Goal: Contribute content: Add original content to the website for others to see

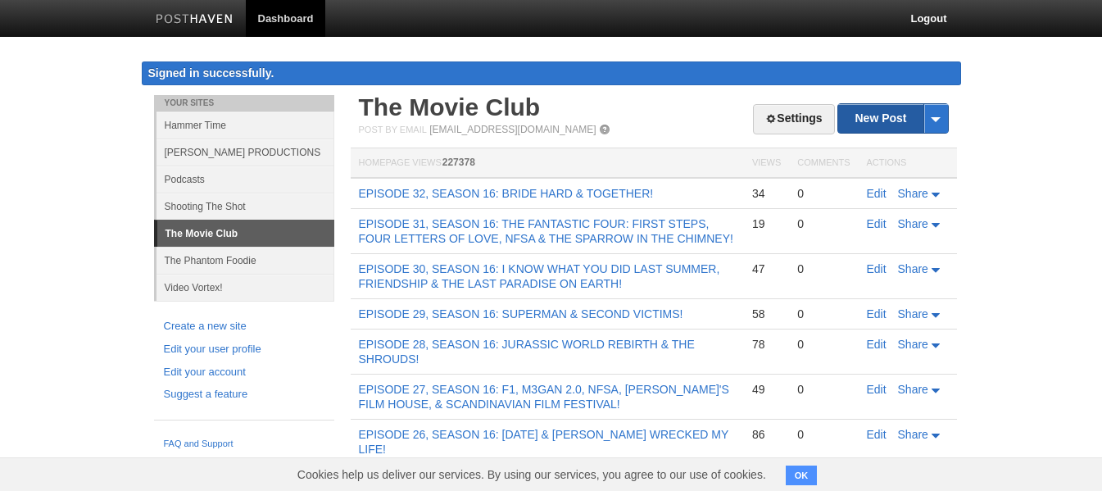
click at [865, 118] on link "New Post" at bounding box center [892, 118] width 109 height 29
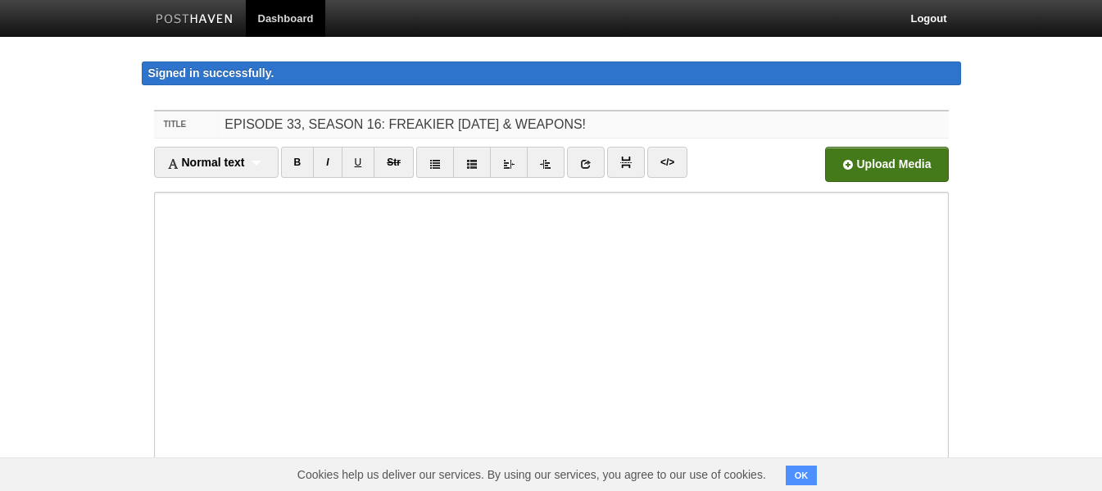
type input "EPISODE 33, SEASON 16: FREAKIER [DATE] & WEAPONS!"
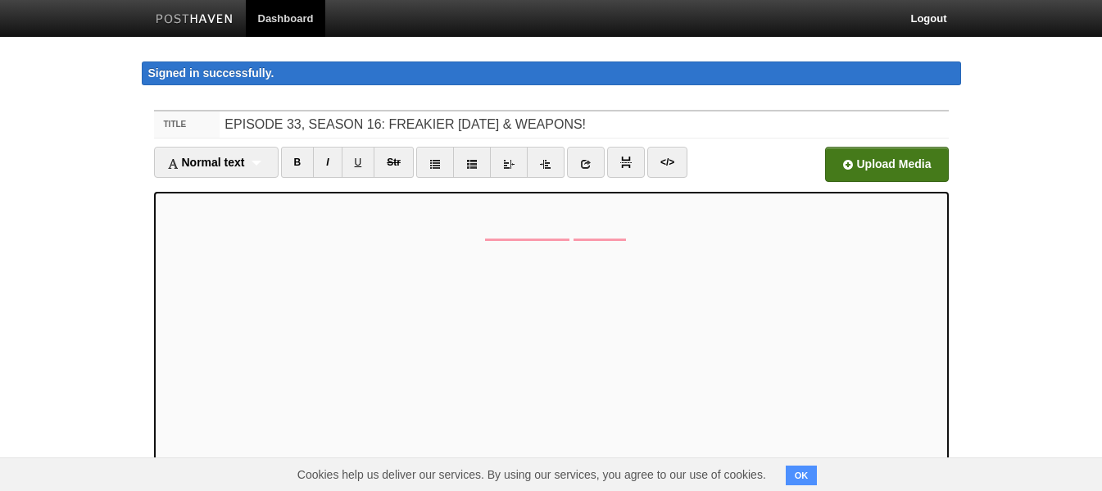
click at [846, 166] on input "file" at bounding box center [391, 169] width 1241 height 84
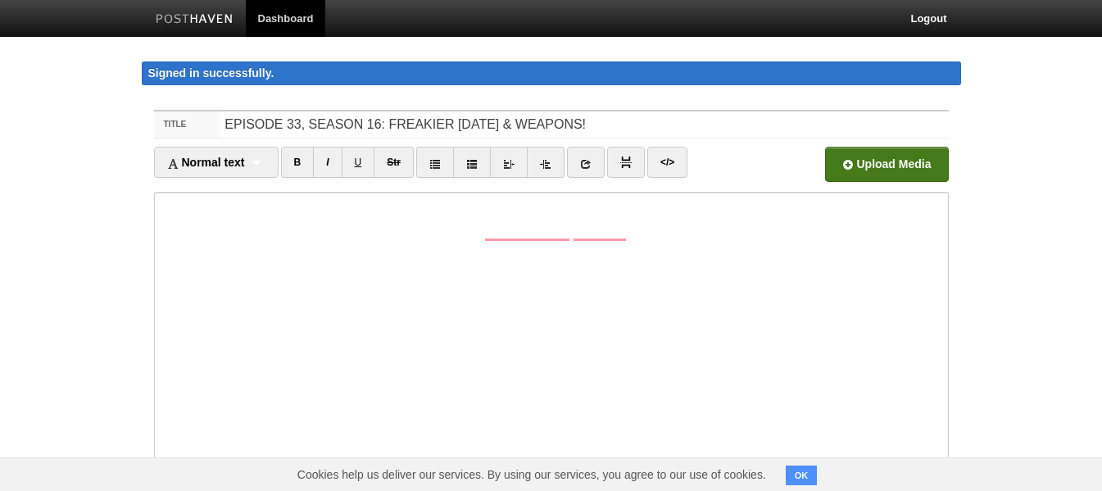
click at [843, 166] on input "file" at bounding box center [391, 169] width 1241 height 84
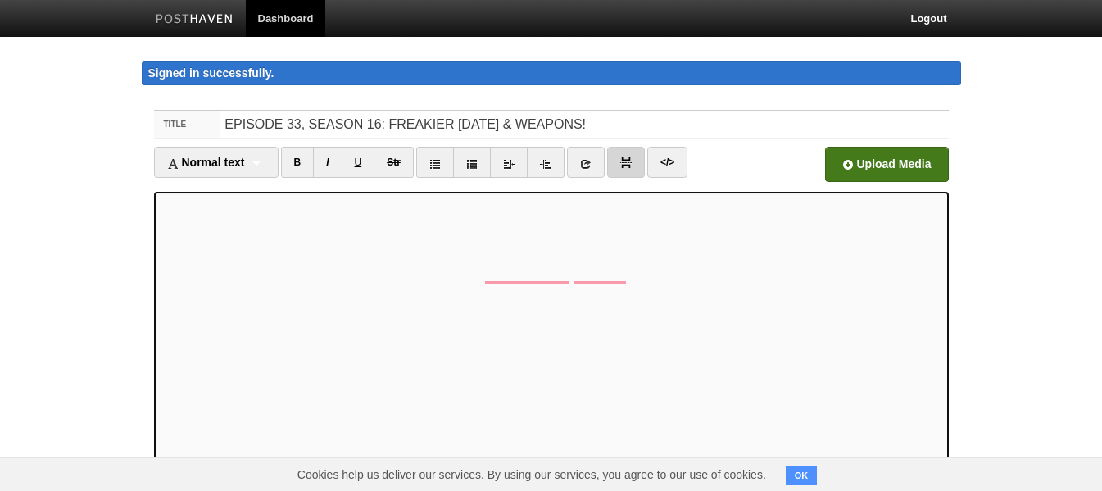
click at [632, 170] on link at bounding box center [626, 162] width 38 height 31
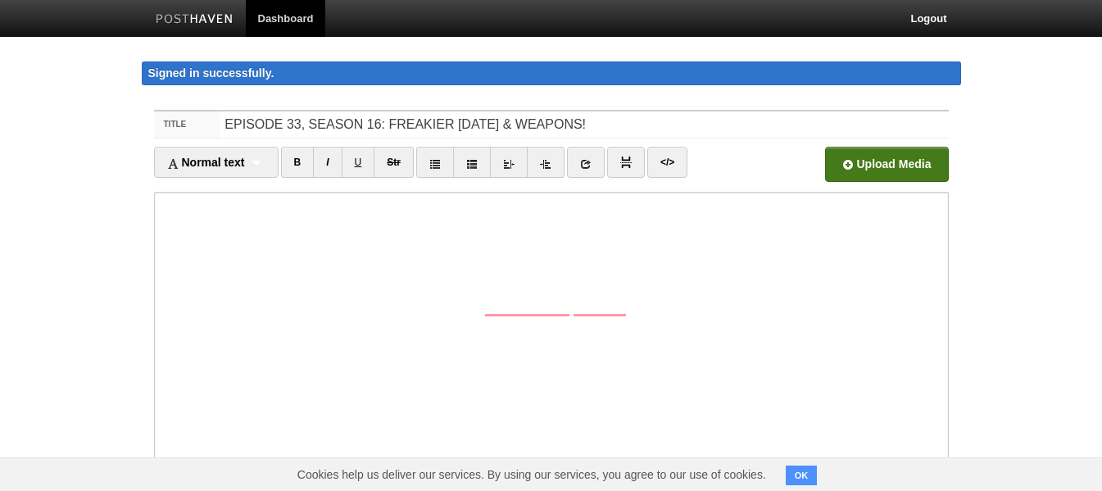
click at [847, 166] on input "file" at bounding box center [391, 169] width 1241 height 84
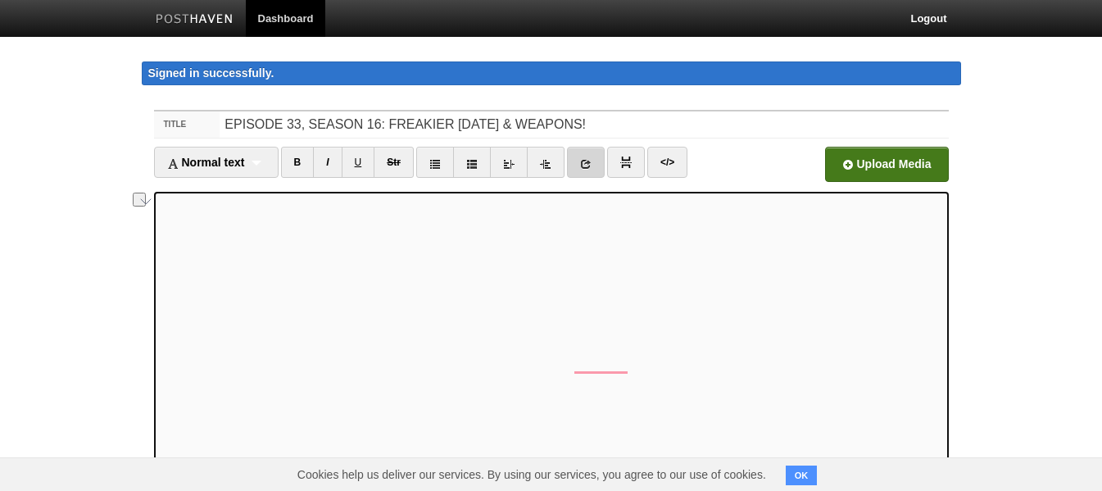
click at [588, 161] on icon at bounding box center [585, 163] width 11 height 11
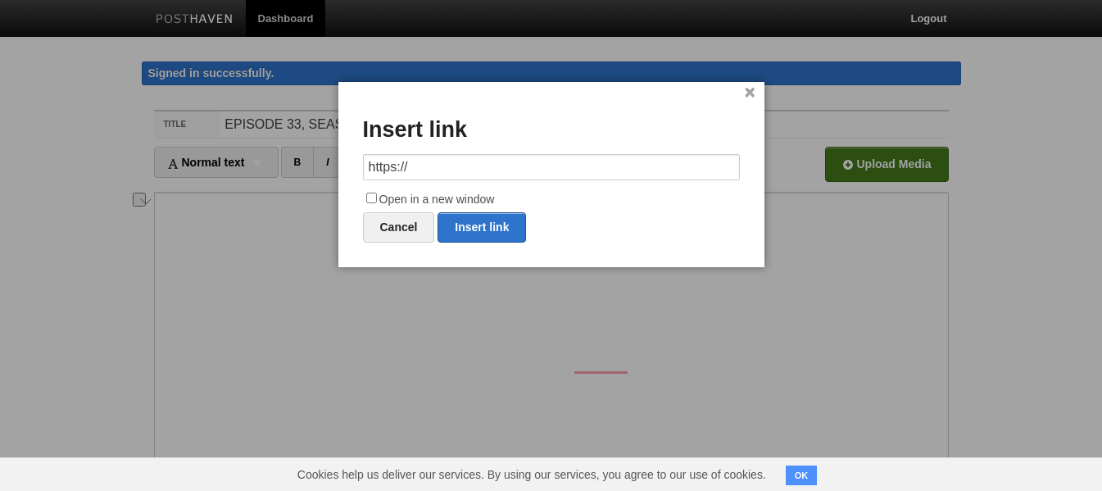
drag, startPoint x: 447, startPoint y: 163, endPoint x: 358, endPoint y: 161, distance: 88.5
click at [358, 161] on div "× Insert link https:// Open in a new window Cancel Insert link" at bounding box center [551, 174] width 426 height 185
click at [357, 161] on div "× Insert link https:// Open in a new window Cancel Insert link" at bounding box center [551, 174] width 426 height 185
drag, startPoint x: 462, startPoint y: 167, endPoint x: 344, endPoint y: 164, distance: 118.0
click at [356, 164] on div "× Insert link https:// Open in a new window Cancel Insert link" at bounding box center [551, 174] width 426 height 185
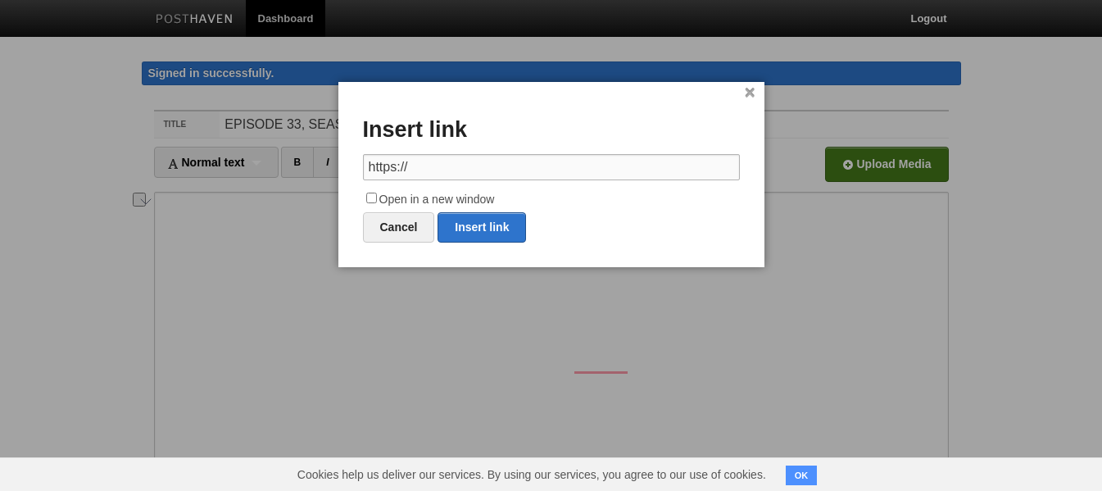
paste input "[DOMAIN_NAME][URL][PERSON_NAME]"
click at [476, 222] on link "Insert link" at bounding box center [482, 227] width 88 height 30
type input "https://"
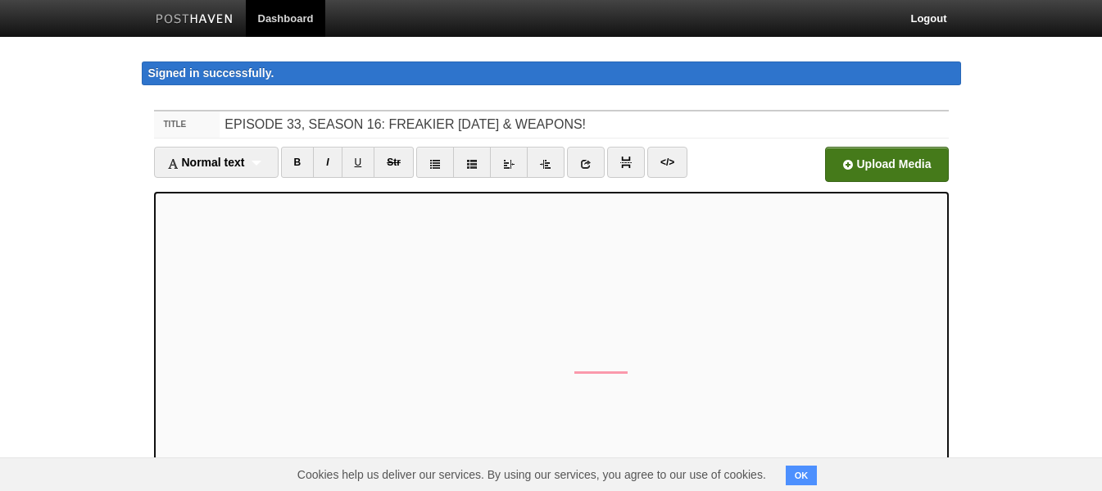
click at [597, 167] on link at bounding box center [586, 162] width 38 height 31
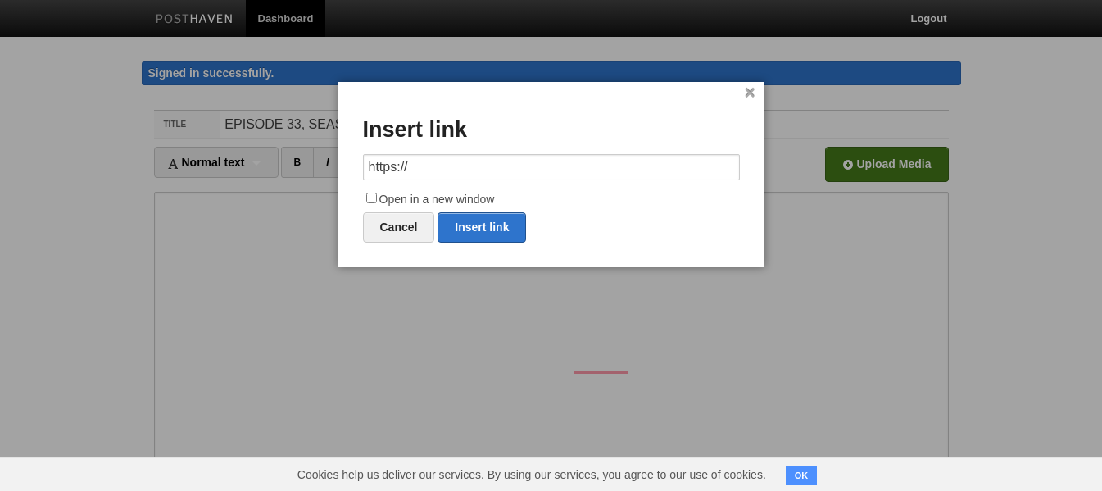
drag, startPoint x: 552, startPoint y: 166, endPoint x: 285, endPoint y: 166, distance: 267.1
click at [285, 166] on body "Dashboard Logout Signed in successfully. Signed in successfully. × Your Sites H…" at bounding box center [551, 363] width 1102 height 727
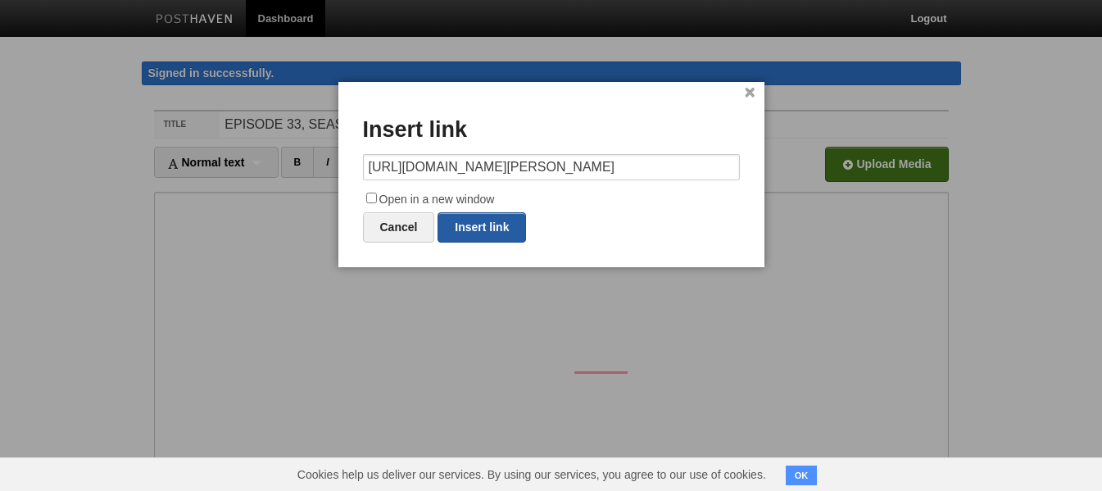
click at [461, 223] on link "Insert link" at bounding box center [482, 227] width 88 height 30
type input "https://"
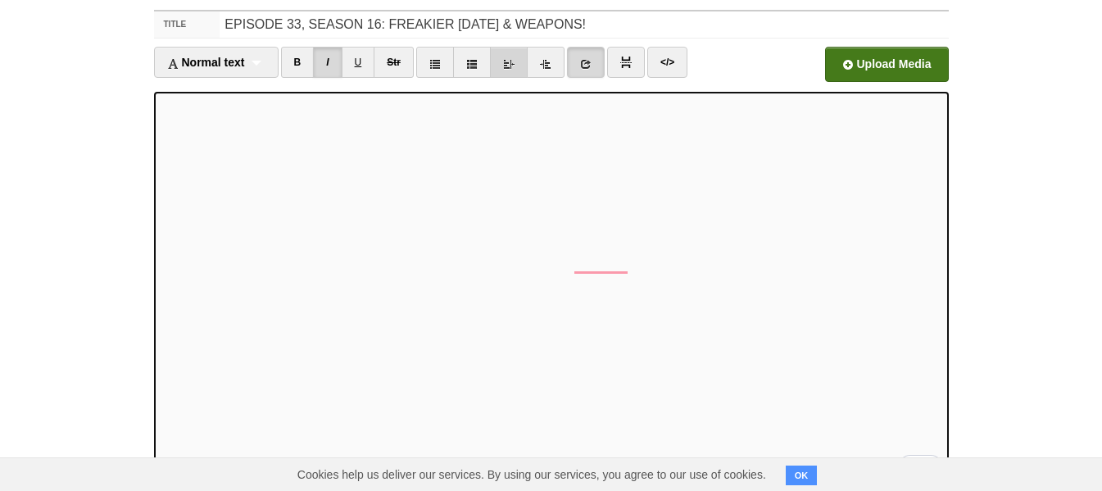
scroll to position [137, 0]
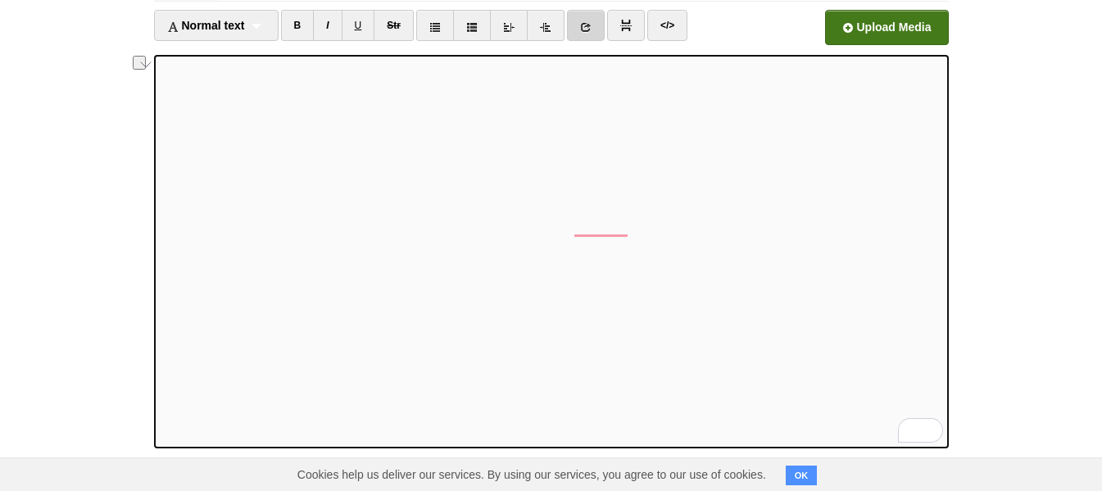
click at [587, 29] on icon at bounding box center [585, 26] width 11 height 11
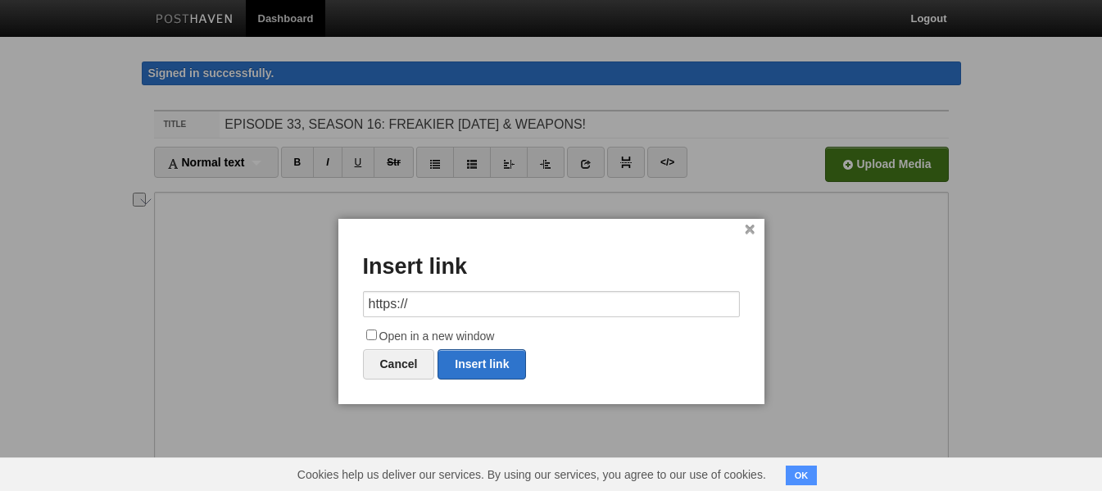
drag, startPoint x: 470, startPoint y: 301, endPoint x: 324, endPoint y: 303, distance: 145.1
click at [324, 303] on body "Dashboard Logout Signed in successfully. Signed in successfully. × Your Sites H…" at bounding box center [551, 363] width 1102 height 727
click at [487, 359] on link "Insert link" at bounding box center [482, 364] width 88 height 30
type input "https://"
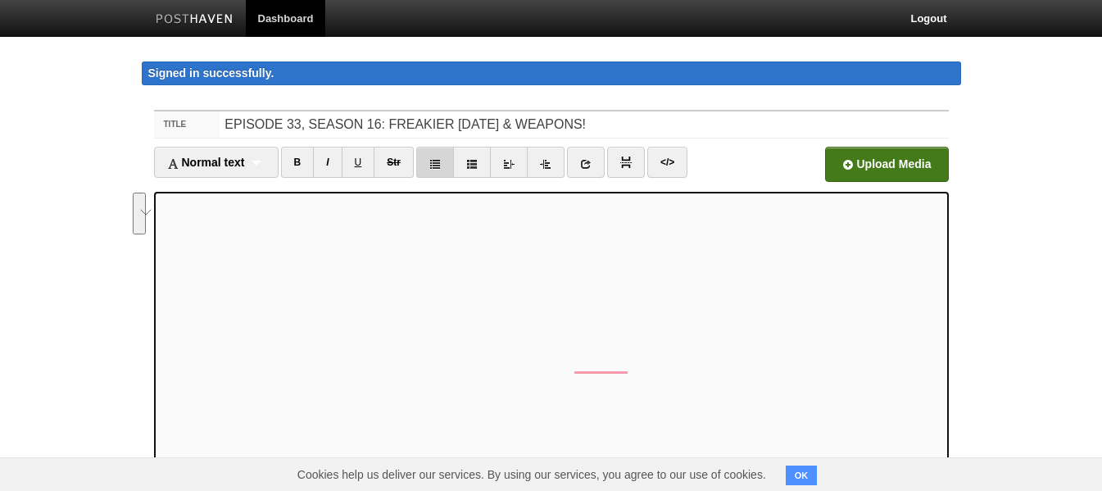
click at [441, 166] on icon at bounding box center [434, 163] width 11 height 11
click at [438, 166] on icon at bounding box center [434, 163] width 11 height 11
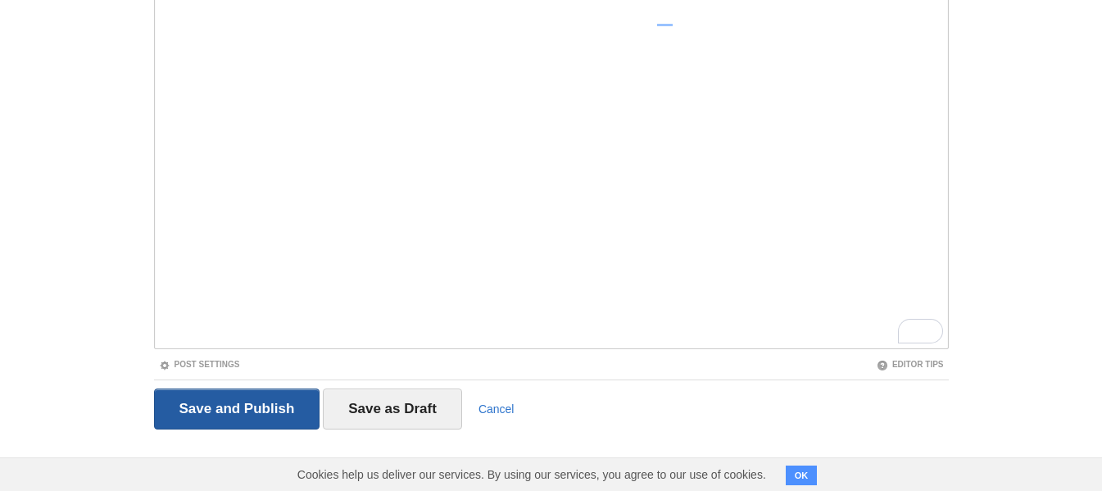
click at [231, 420] on input "Save and Publish" at bounding box center [237, 408] width 166 height 41
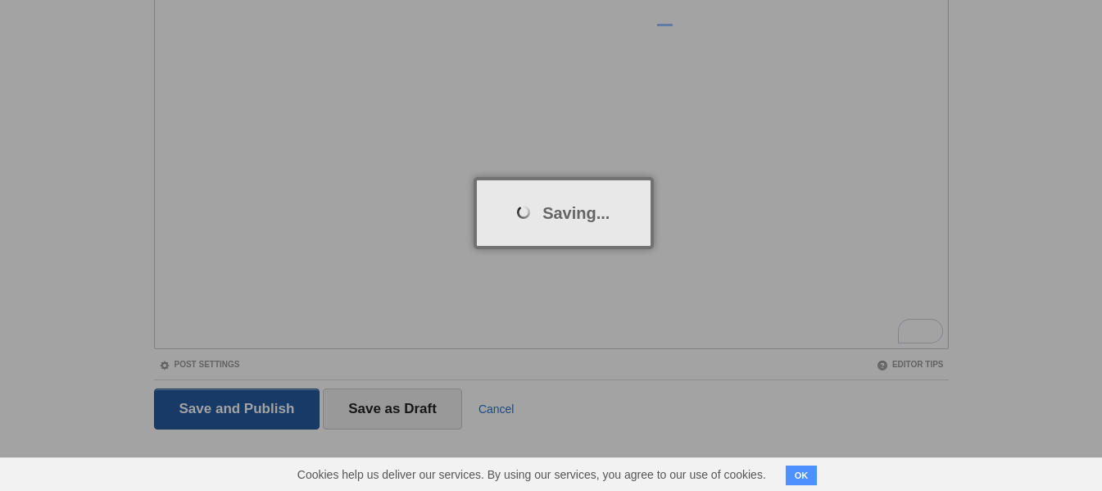
scroll to position [95, 0]
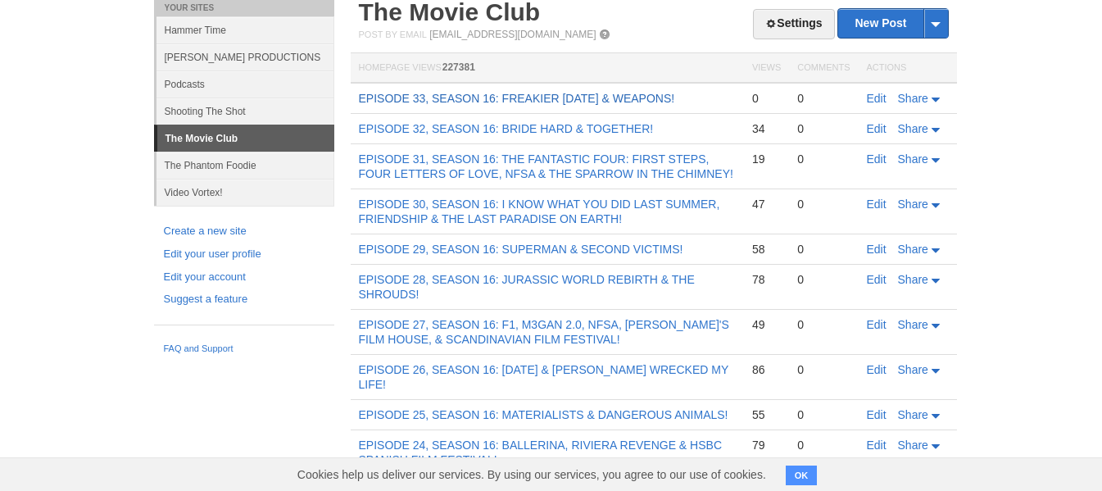
click at [549, 98] on link "EPISODE 33, SEASON 16: FREAKIER [DATE] & WEAPONS!" at bounding box center [517, 98] width 316 height 13
click at [871, 99] on link "Edit" at bounding box center [877, 98] width 20 height 13
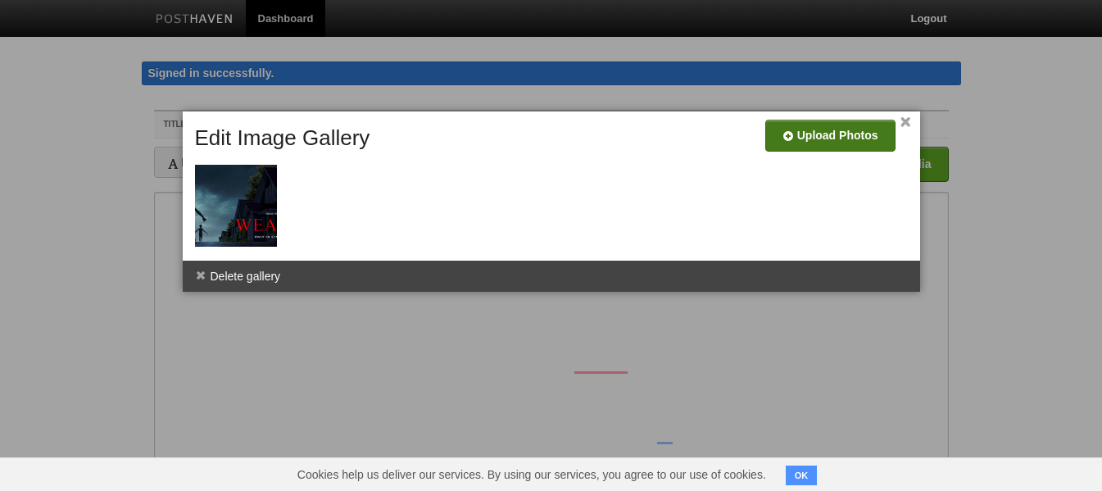
click at [809, 137] on input "file" at bounding box center [338, 142] width 1241 height 84
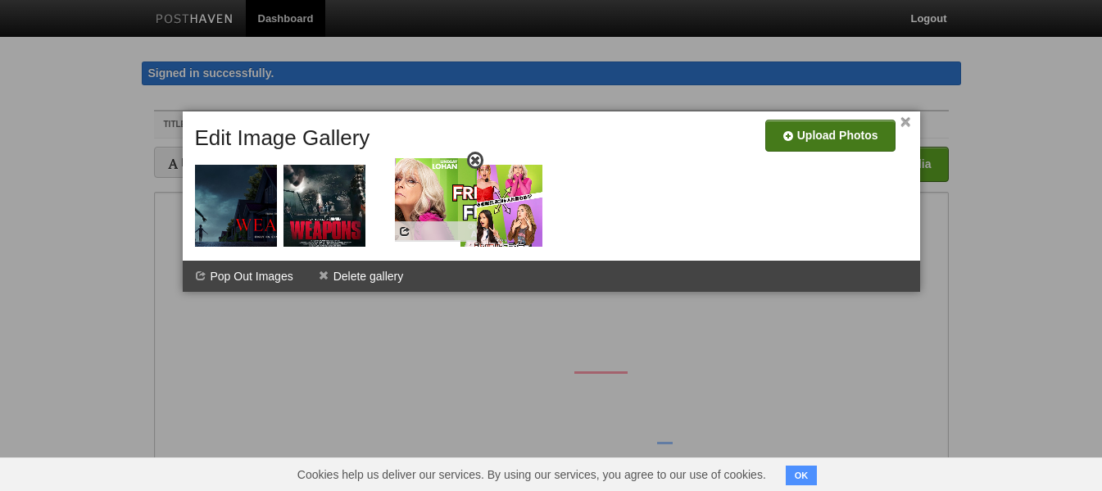
drag, startPoint x: 488, startPoint y: 208, endPoint x: 418, endPoint y: 200, distance: 70.1
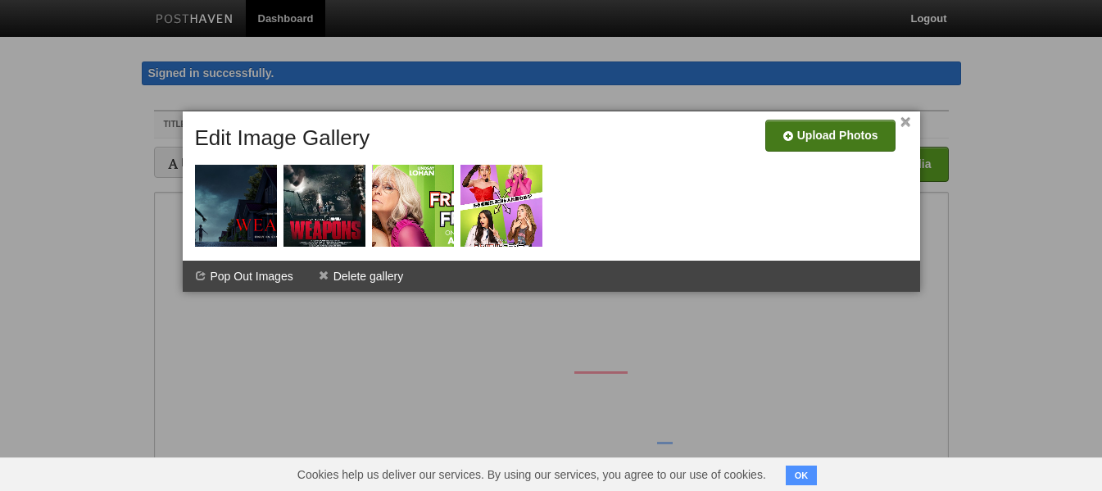
click at [906, 120] on link "×" at bounding box center [906, 122] width 11 height 9
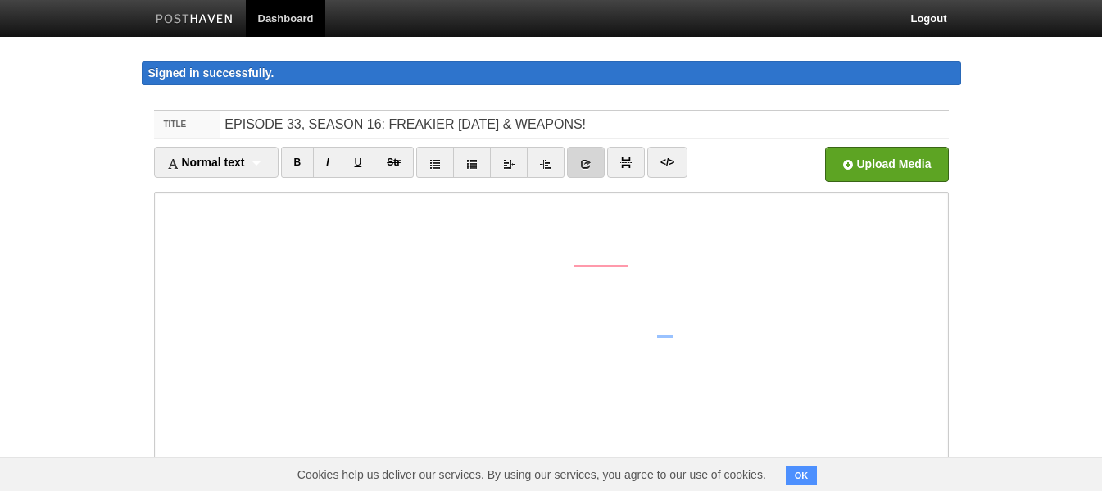
scroll to position [137, 0]
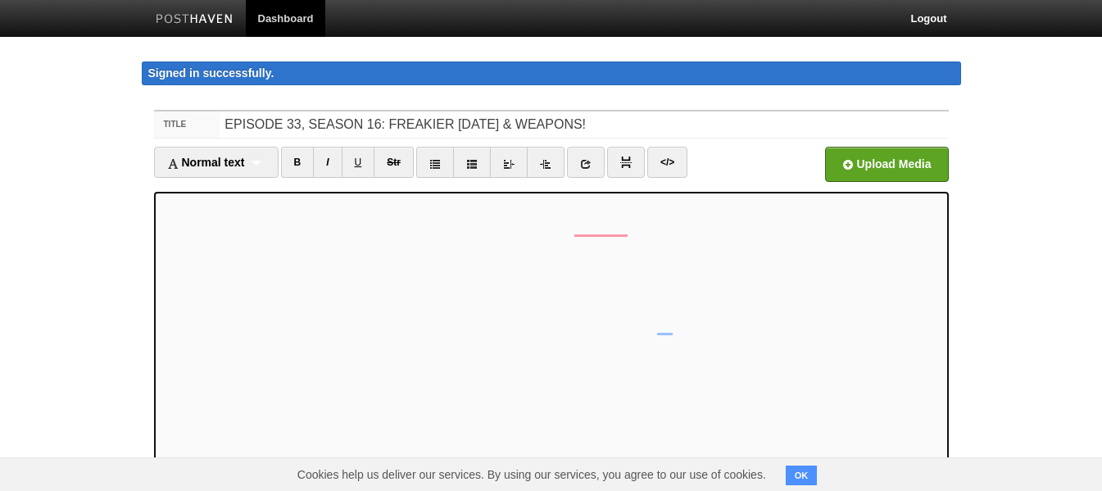
click at [597, 169] on link at bounding box center [586, 162] width 38 height 31
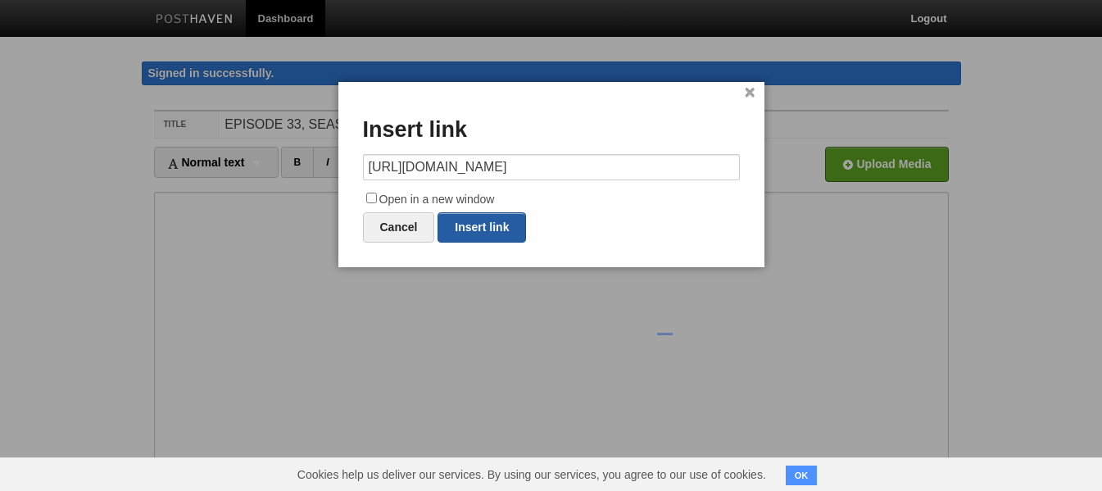
click at [497, 225] on link "Insert link" at bounding box center [482, 227] width 88 height 30
type input "https://"
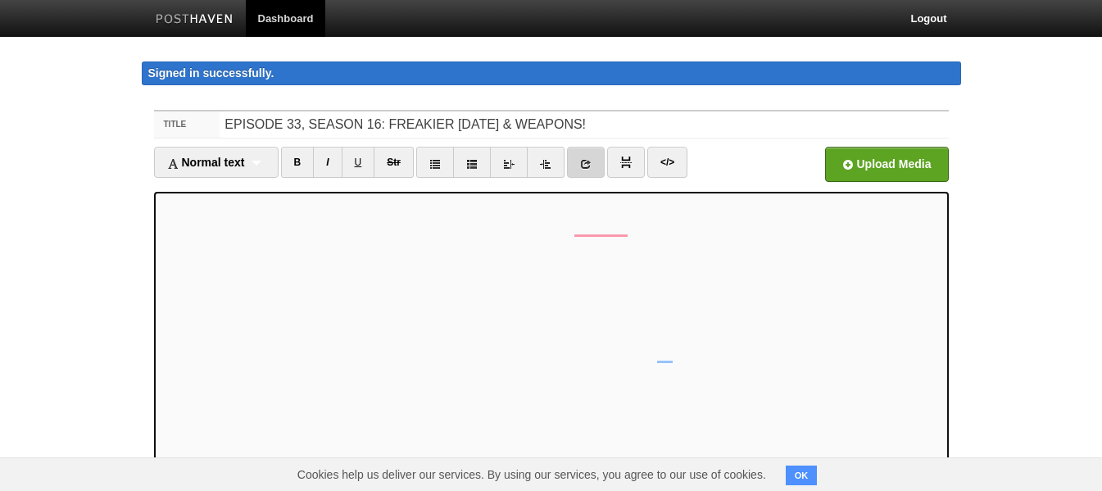
click at [595, 164] on link at bounding box center [586, 162] width 38 height 31
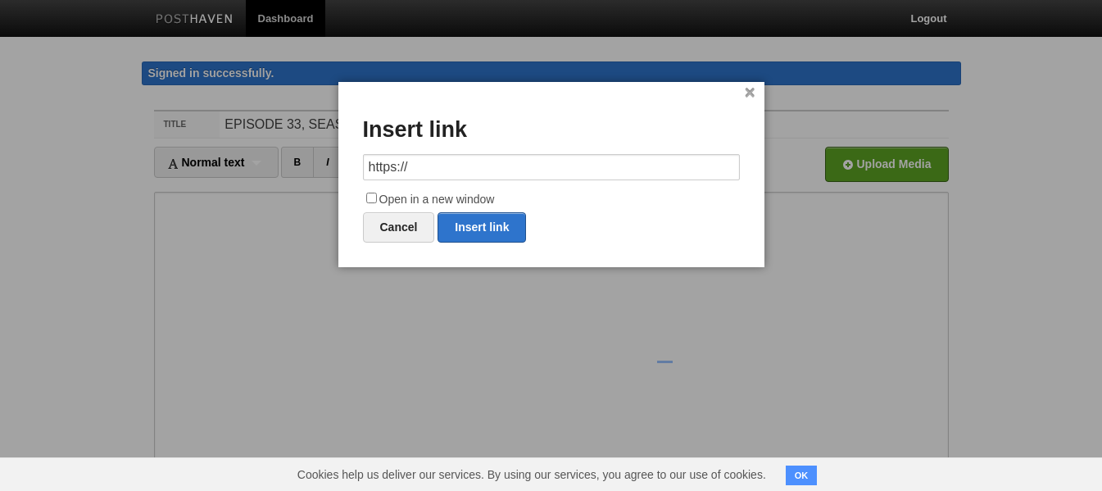
drag, startPoint x: 437, startPoint y: 166, endPoint x: 365, endPoint y: 166, distance: 72.1
click at [365, 166] on input "https://" at bounding box center [551, 167] width 377 height 26
click at [361, 166] on div "× Insert link https:// Open in a new window Cancel Insert link" at bounding box center [551, 174] width 426 height 185
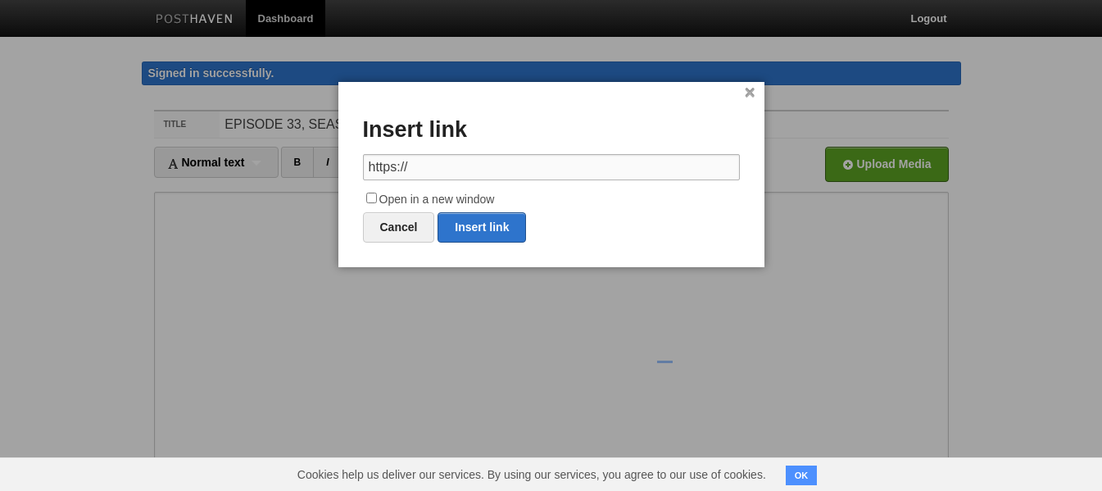
drag, startPoint x: 433, startPoint y: 156, endPoint x: 362, endPoint y: 161, distance: 70.6
click at [363, 161] on input "https://" at bounding box center [551, 167] width 377 height 26
paste input "[DOMAIN_NAME][URL]"
click at [481, 219] on link "Insert link" at bounding box center [482, 227] width 88 height 30
type input "https://"
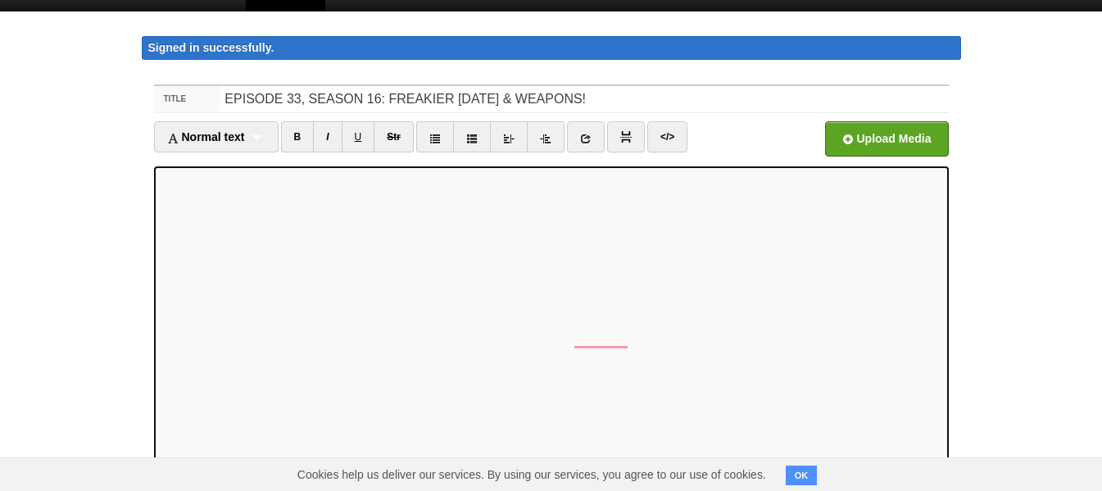
scroll to position [0, 0]
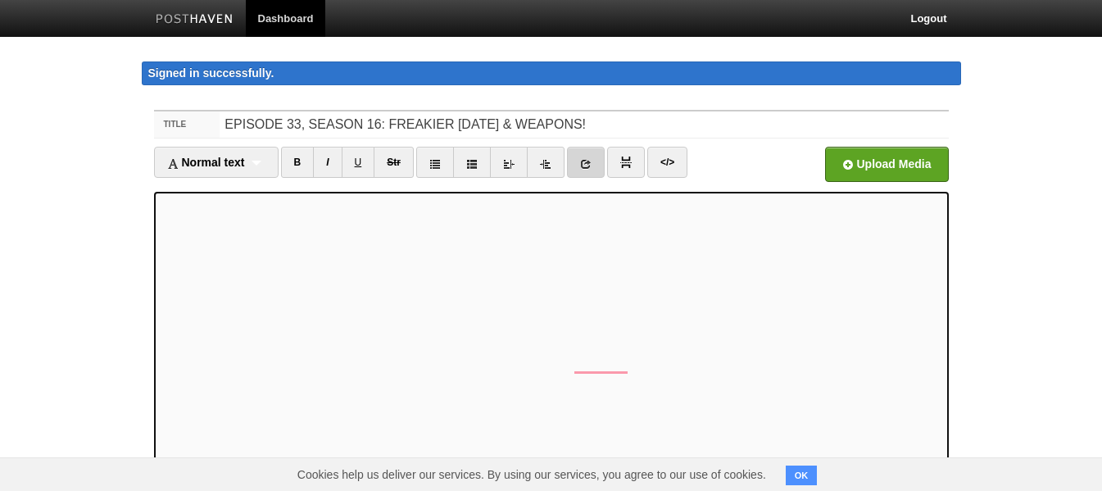
click at [588, 161] on icon at bounding box center [585, 163] width 11 height 11
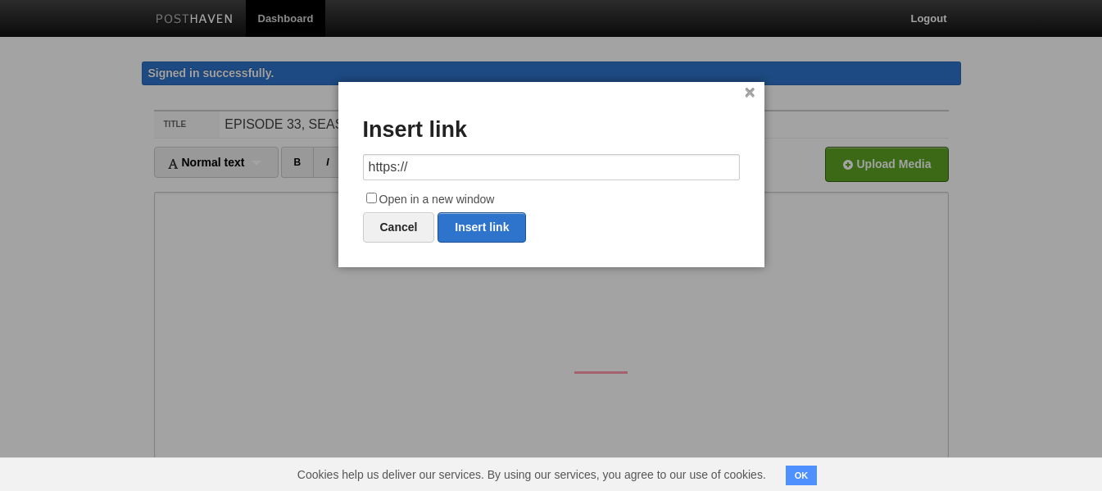
drag, startPoint x: 442, startPoint y: 166, endPoint x: 359, endPoint y: 168, distance: 82.8
click at [359, 168] on div "× Insert link https:// Open in a new window Cancel Insert link" at bounding box center [551, 174] width 426 height 185
click at [479, 220] on link "Insert link" at bounding box center [482, 227] width 88 height 30
type input "https://"
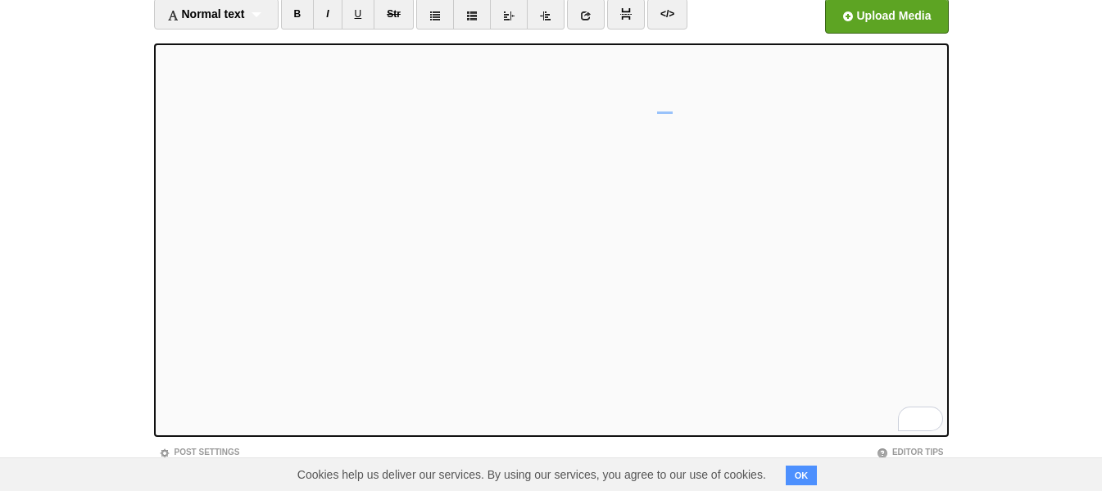
scroll to position [236, 0]
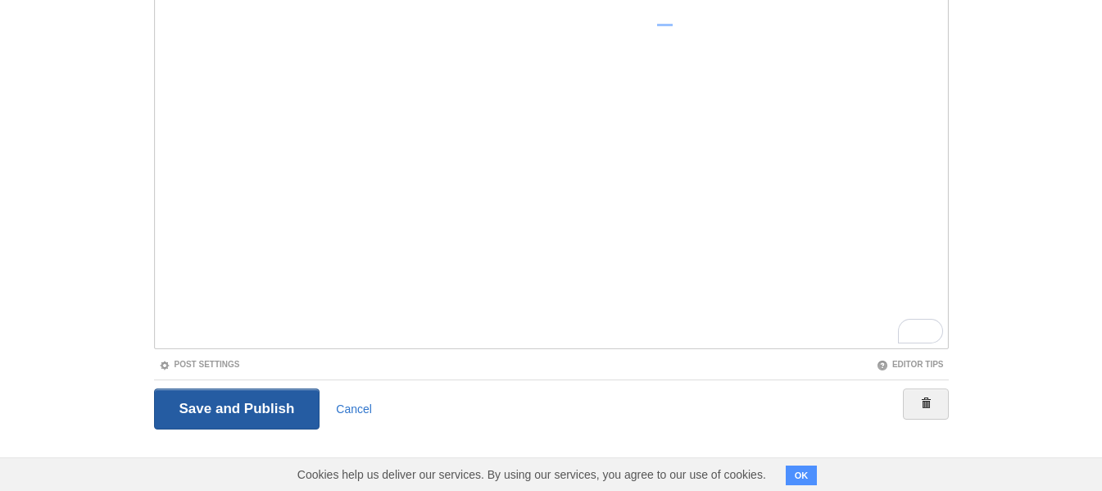
click at [207, 406] on input "Save and Publish" at bounding box center [237, 408] width 166 height 41
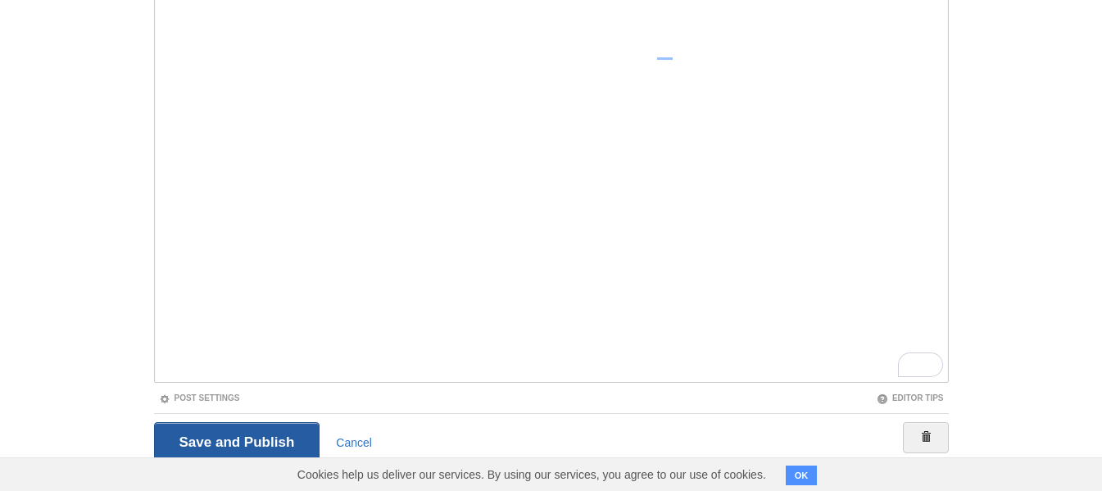
scroll to position [95, 0]
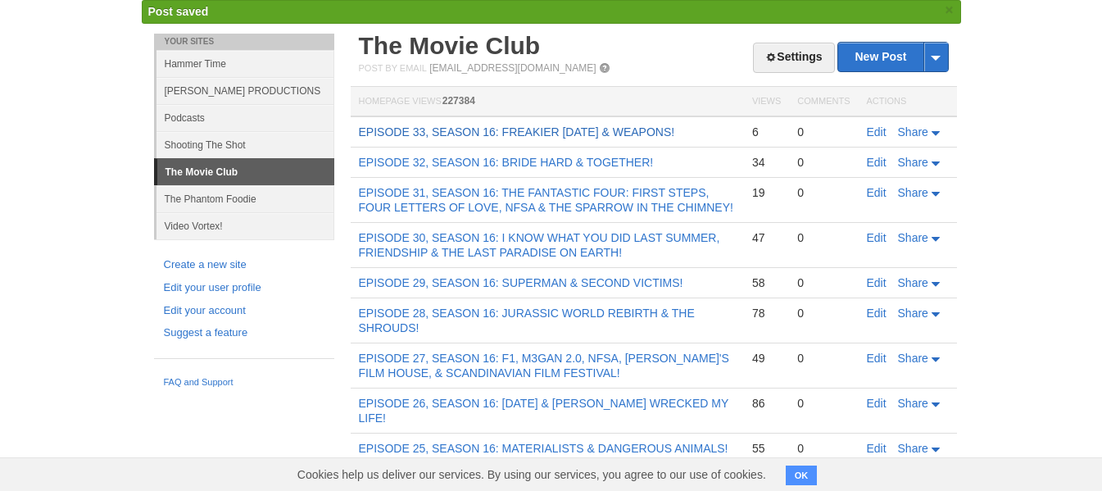
click at [467, 131] on link "EPISODE 33, SEASON 16: FREAKIER [DATE] & WEAPONS!" at bounding box center [517, 131] width 316 height 13
